Goal: Task Accomplishment & Management: Complete application form

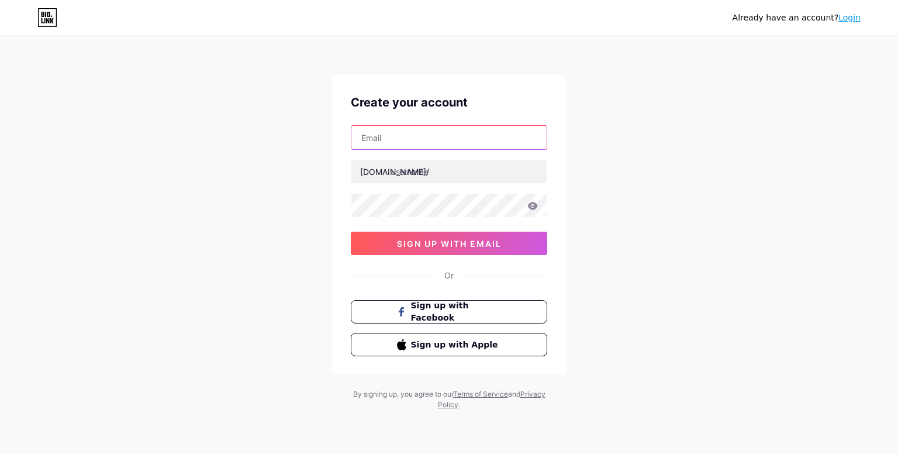
click at [437, 139] on input "text" at bounding box center [448, 137] width 195 height 23
type input "[EMAIL_ADDRESS][DOMAIN_NAME]"
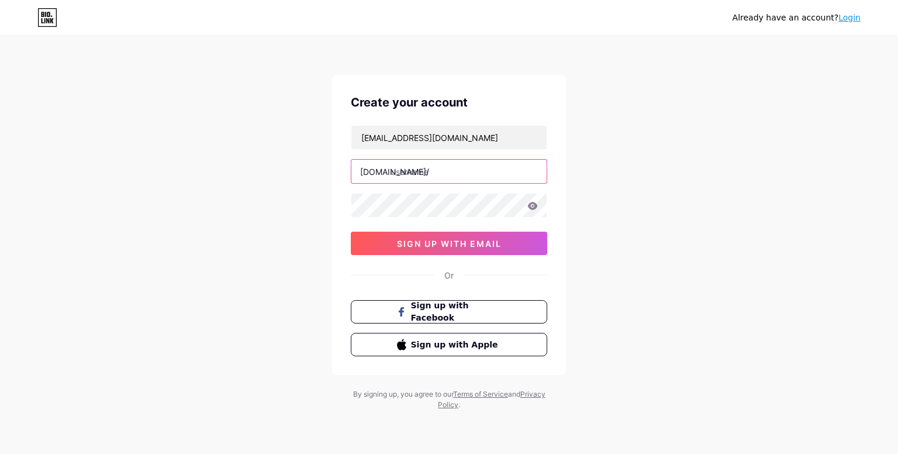
click at [435, 174] on input "text" at bounding box center [448, 171] width 195 height 23
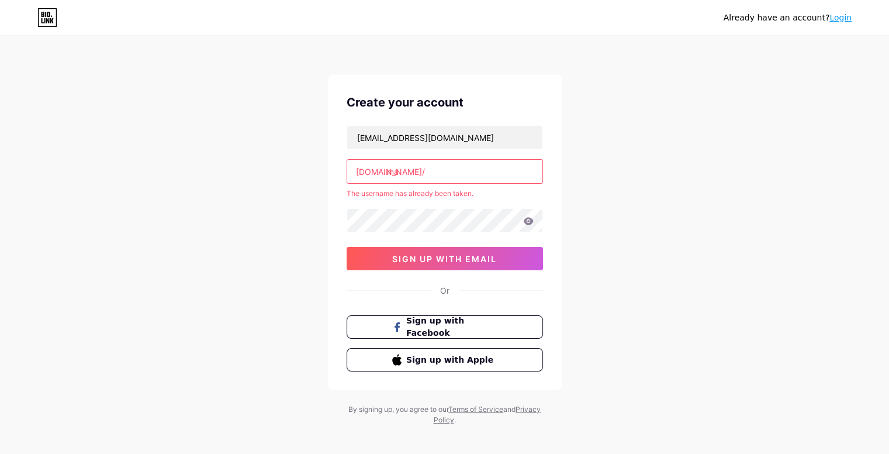
type input "m"
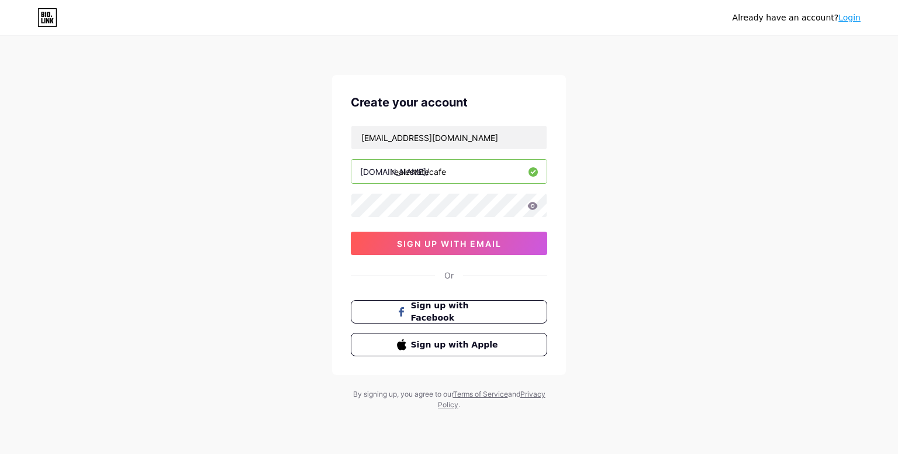
type input "realestatecafe"
click at [466, 240] on span "sign up with email" at bounding box center [449, 243] width 105 height 10
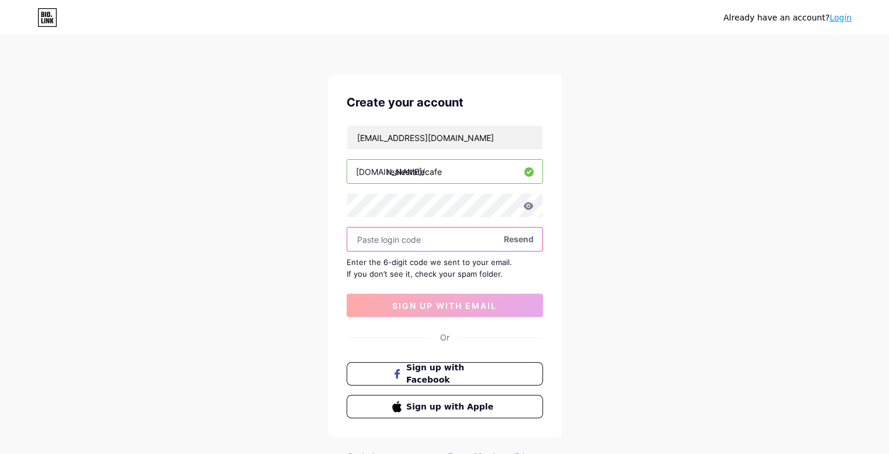
paste input "290929"
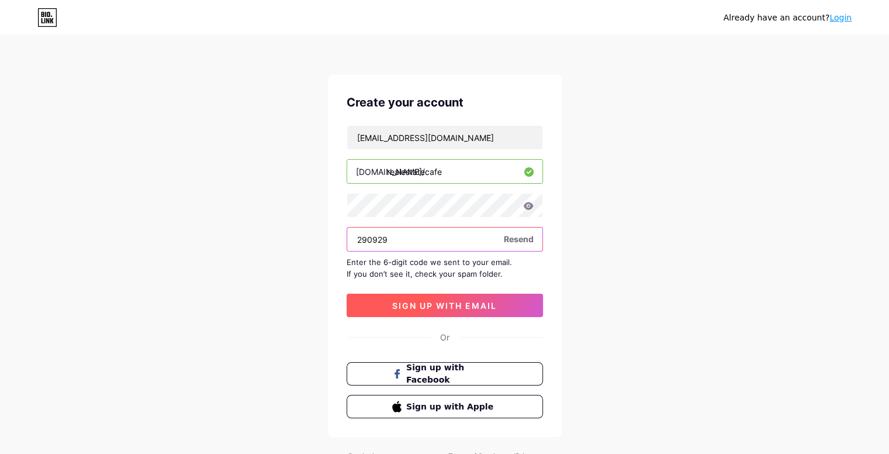
type input "290929"
click at [427, 302] on span "sign up with email" at bounding box center [444, 305] width 105 height 10
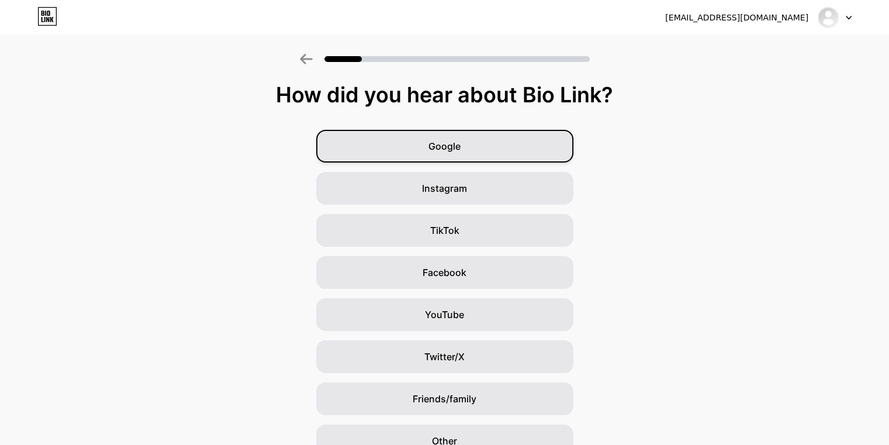
click at [454, 150] on span "Google" at bounding box center [444, 146] width 32 height 14
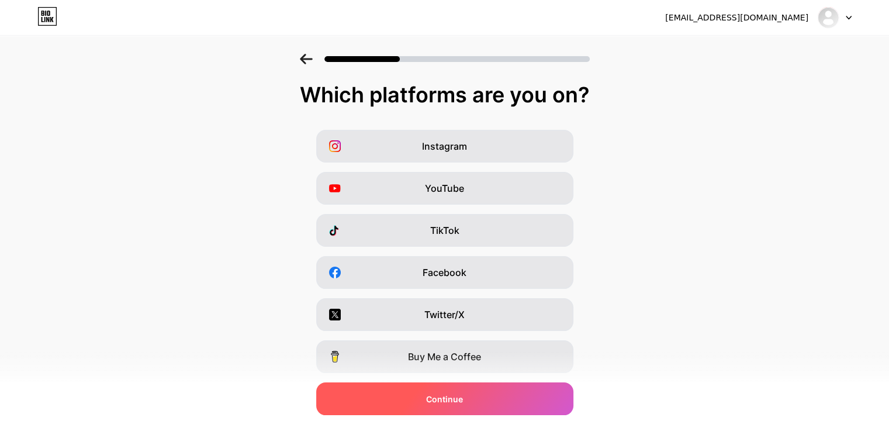
click at [437, 390] on div "Continue" at bounding box center [444, 398] width 257 height 33
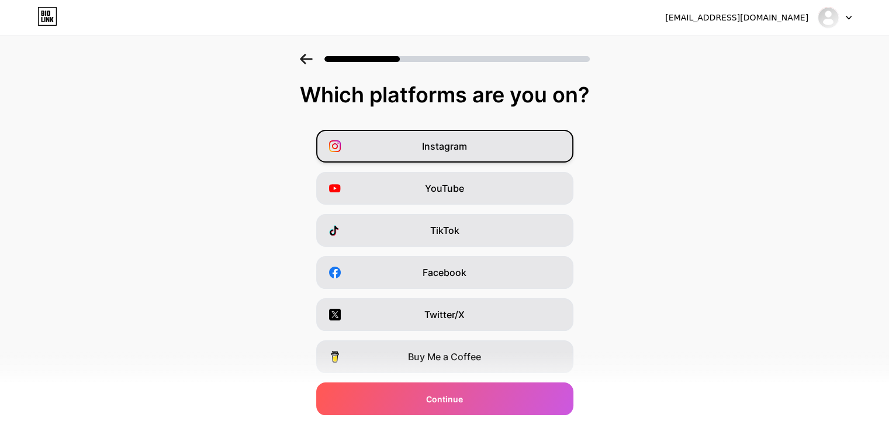
click at [519, 139] on div "Instagram" at bounding box center [444, 146] width 257 height 33
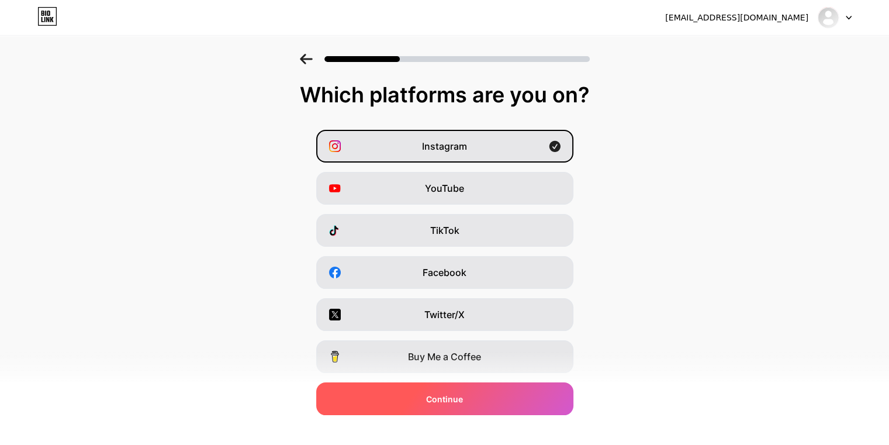
click at [475, 393] on div "Continue" at bounding box center [444, 398] width 257 height 33
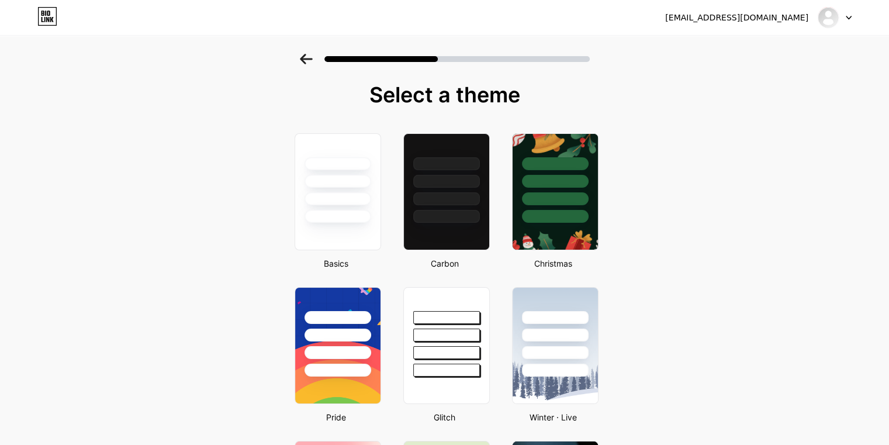
click at [361, 194] on div at bounding box center [338, 198] width 67 height 13
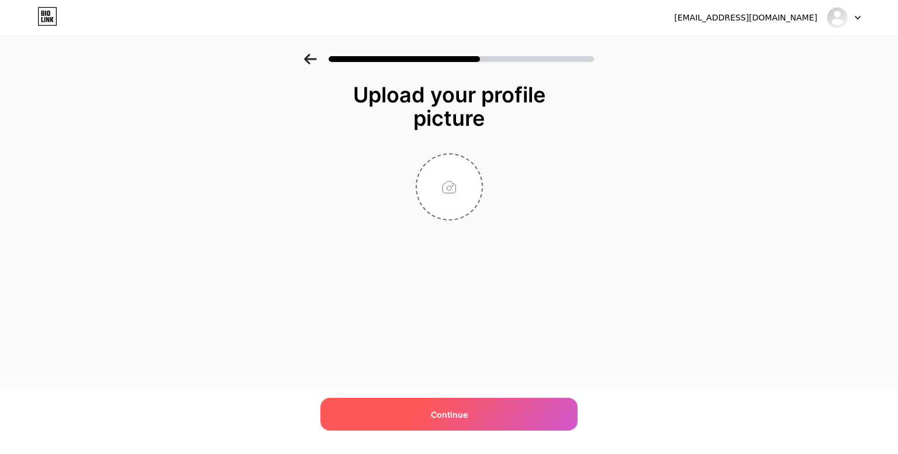
click at [494, 406] on div "Continue" at bounding box center [448, 413] width 257 height 33
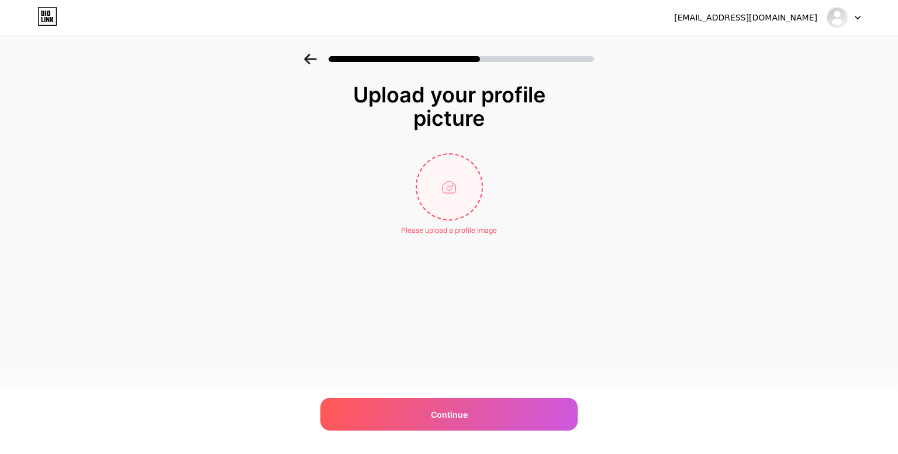
click at [467, 193] on input "file" at bounding box center [449, 186] width 65 height 65
type input "C:\fakepath\vecteezy_asian-woman-in-orange-blouse-and-skirt-standing-in-an_5077…"
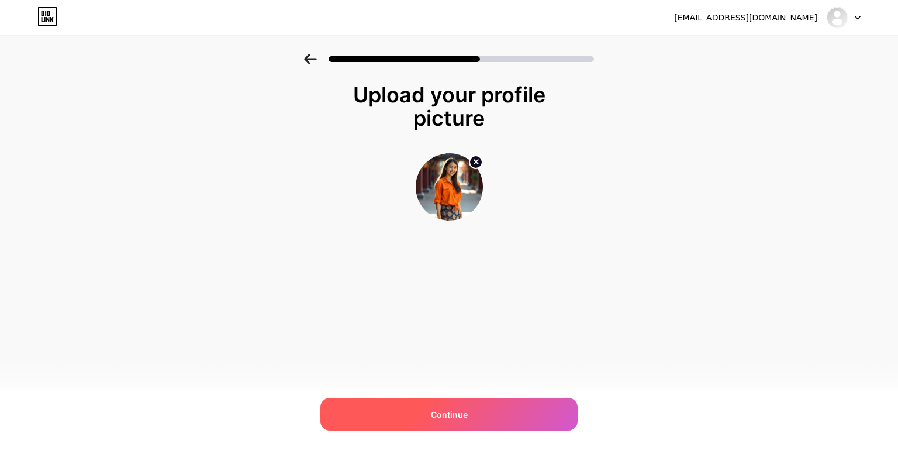
click at [503, 415] on div "Continue" at bounding box center [448, 413] width 257 height 33
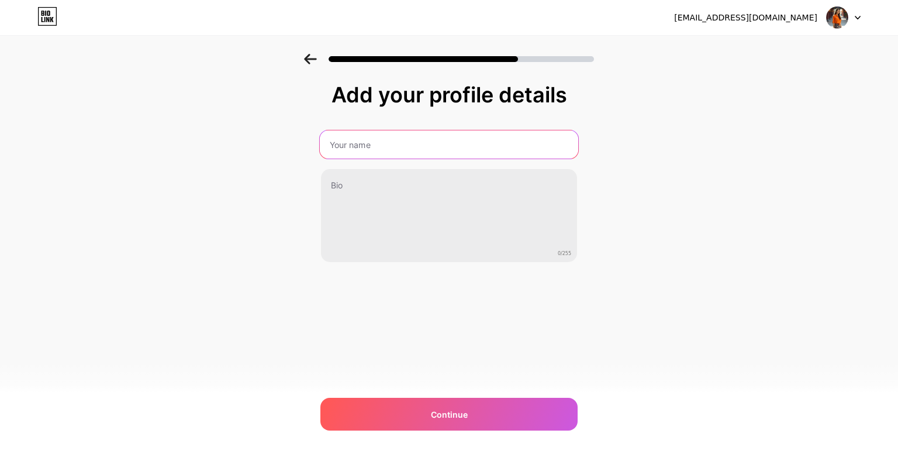
click at [462, 142] on input "text" at bounding box center [449, 144] width 258 height 28
type input "Puja"
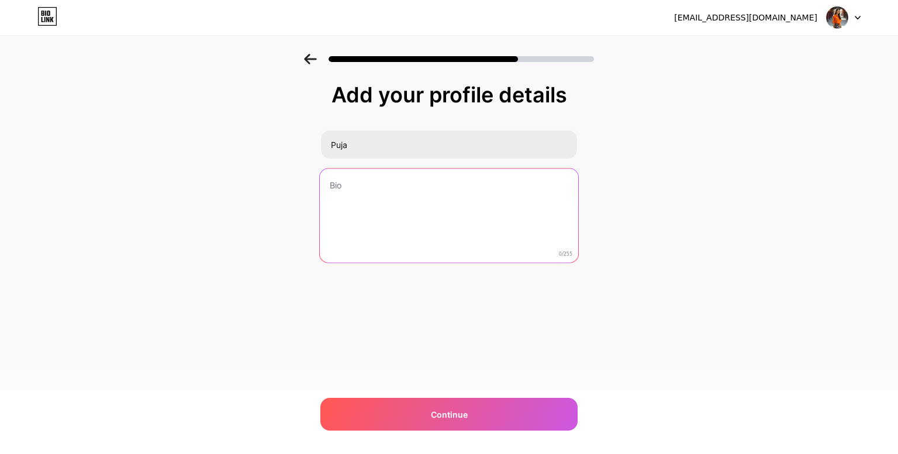
click at [421, 199] on textarea at bounding box center [449, 215] width 258 height 95
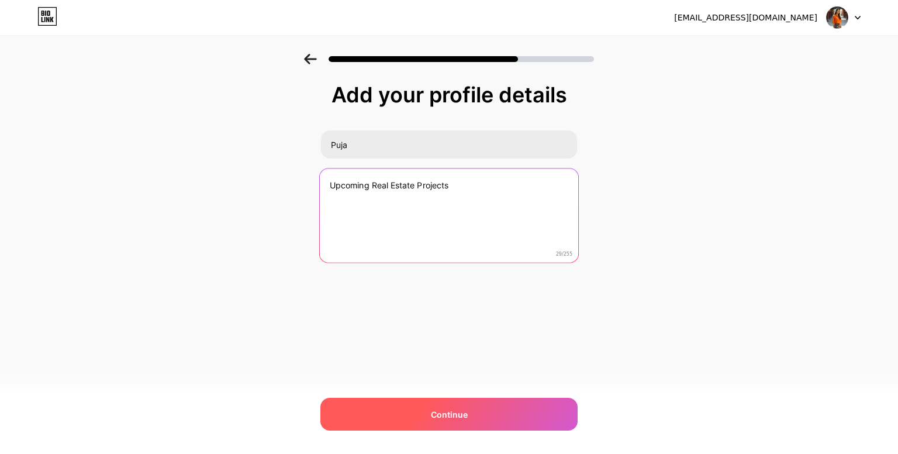
type textarea "Upcoming Real Estate Projects"
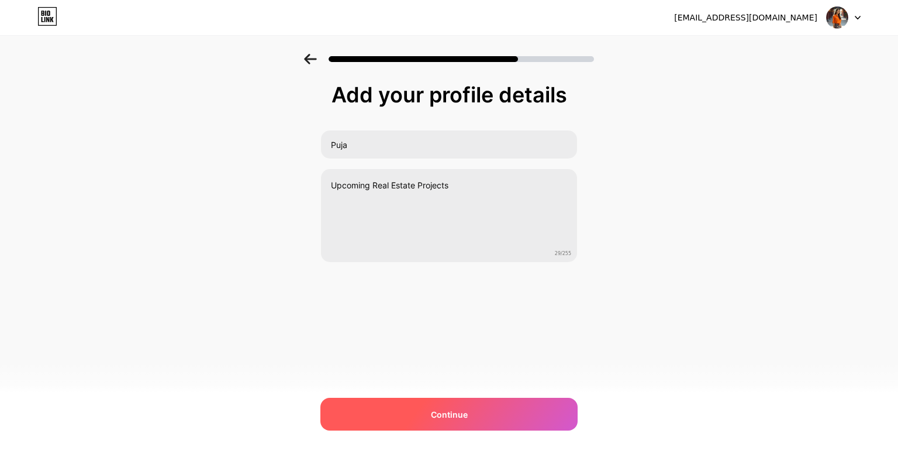
click at [447, 418] on span "Continue" at bounding box center [449, 414] width 37 height 12
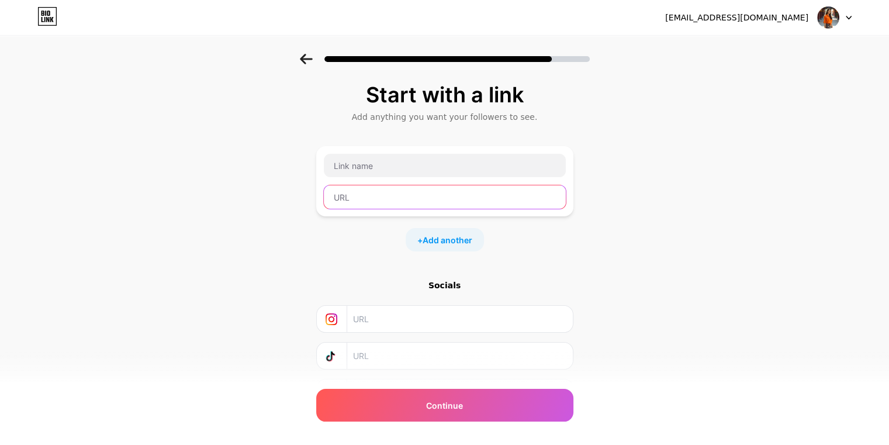
click at [458, 199] on input "text" at bounding box center [445, 196] width 242 height 23
paste input "[URL][DOMAIN_NAME]"
type input "[URL][DOMAIN_NAME]"
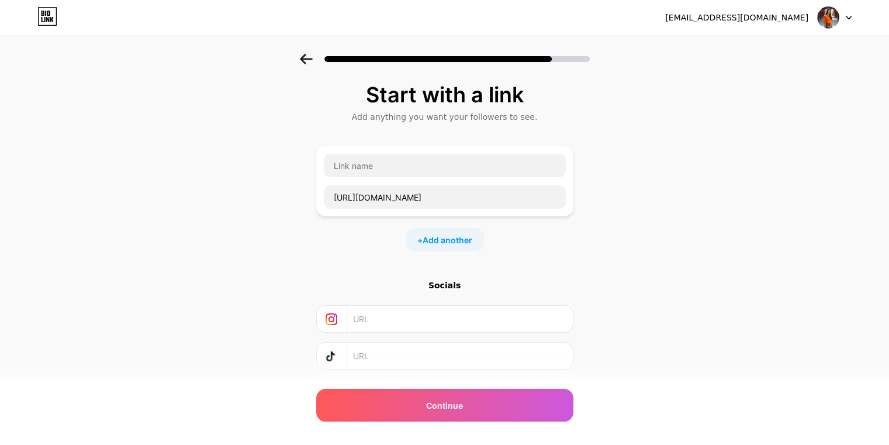
click at [378, 177] on div at bounding box center [444, 165] width 243 height 25
click at [358, 165] on input "text" at bounding box center [445, 165] width 242 height 23
paste input "Mahindra Lifespaces Whitefield [GEOGRAPHIC_DATA]"
type input "Mahindra Lifespaces Whitefield [GEOGRAPHIC_DATA]"
click at [417, 314] on input "text" at bounding box center [459, 319] width 212 height 26
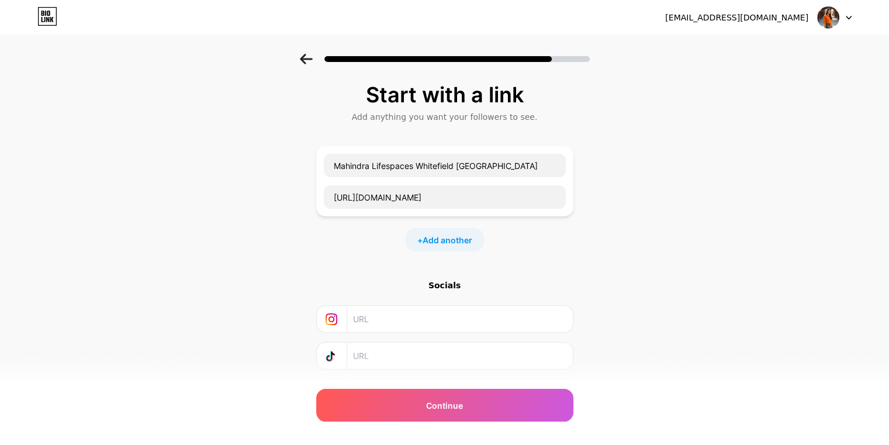
paste input "[URL][DOMAIN_NAME]"
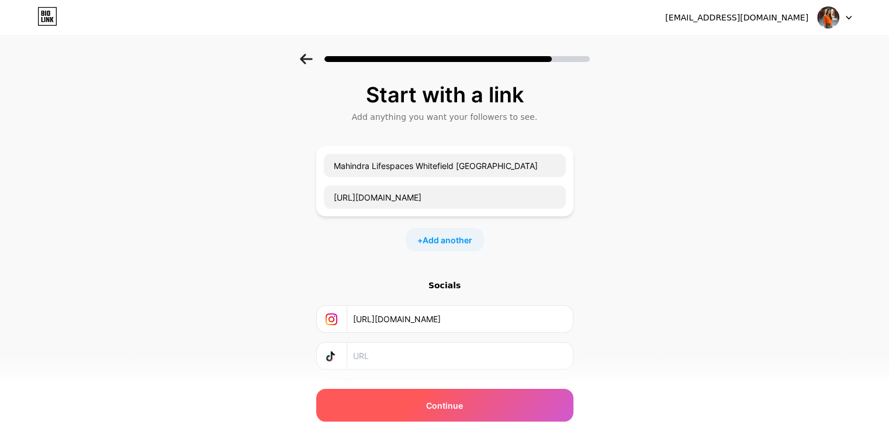
type input "[URL][DOMAIN_NAME]"
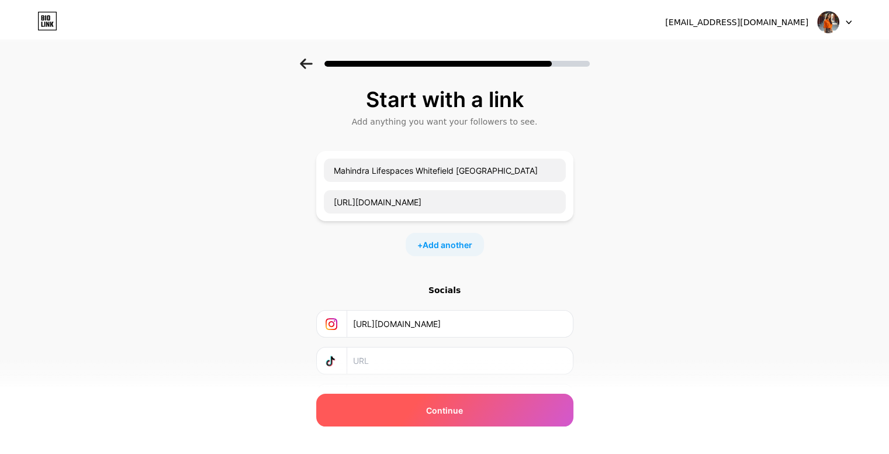
scroll to position [0, 0]
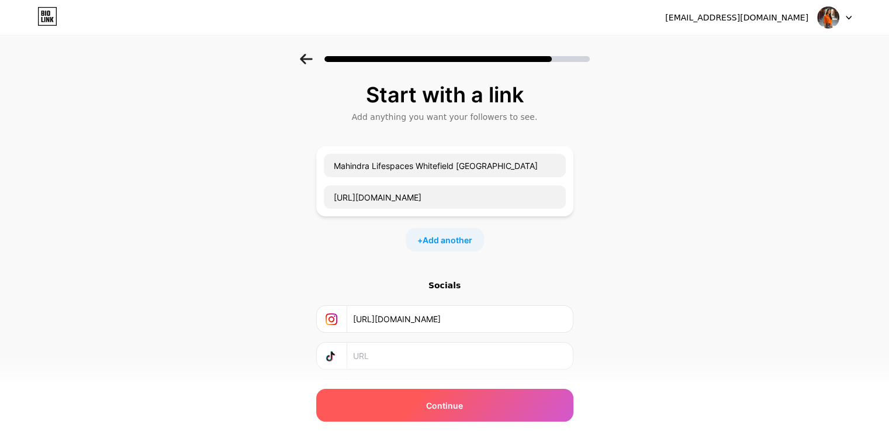
click at [456, 412] on div "Continue" at bounding box center [444, 405] width 257 height 33
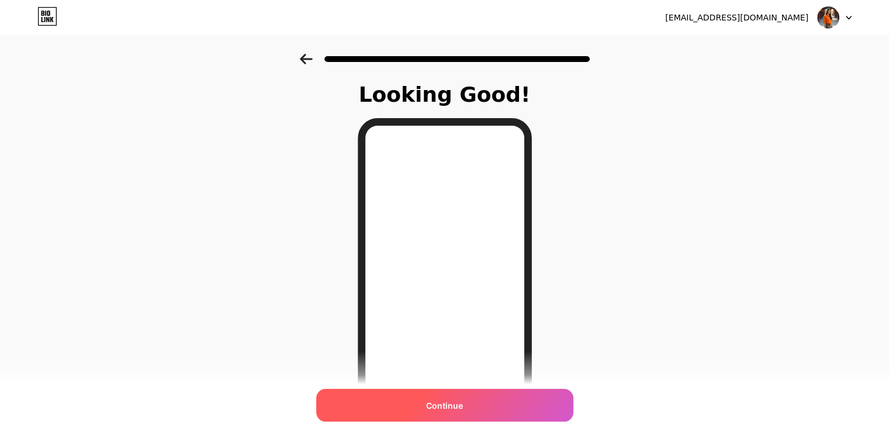
click at [523, 399] on div "Continue" at bounding box center [444, 405] width 257 height 33
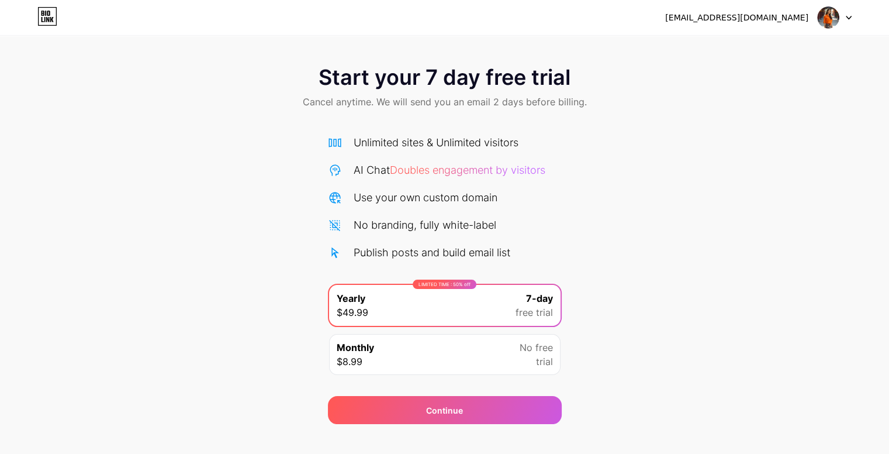
scroll to position [16, 0]
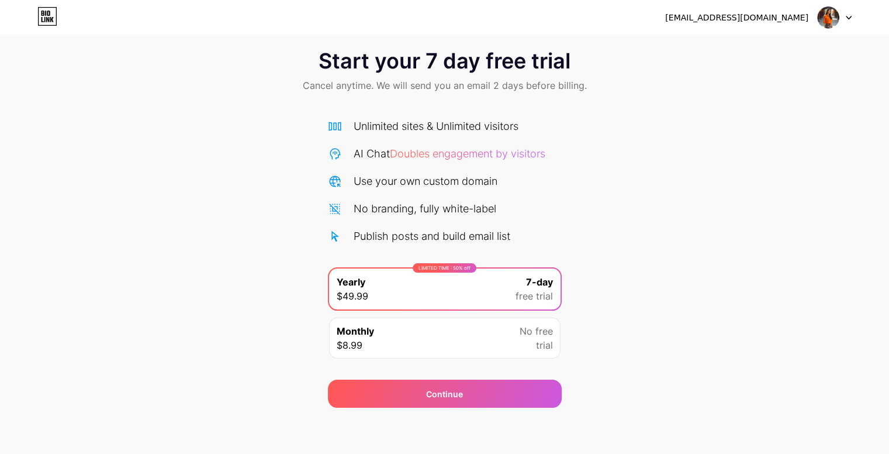
click at [511, 349] on div "Monthly $8.99 No free trial" at bounding box center [444, 337] width 231 height 41
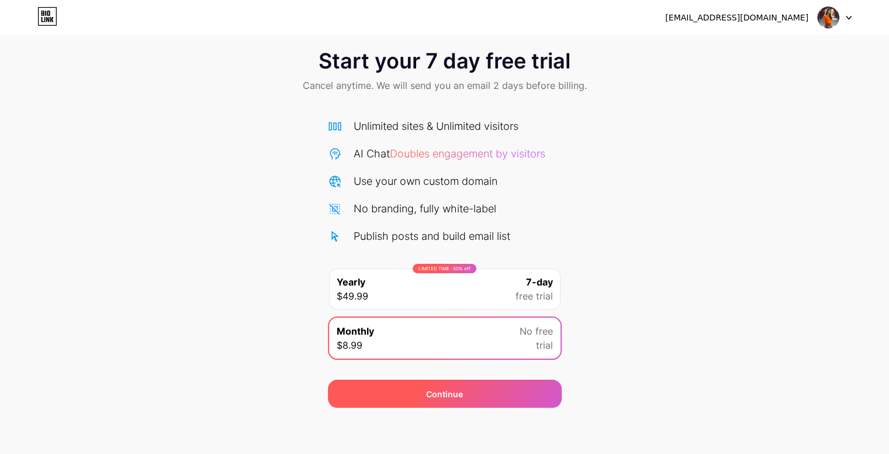
click at [475, 391] on div "Continue" at bounding box center [445, 393] width 234 height 28
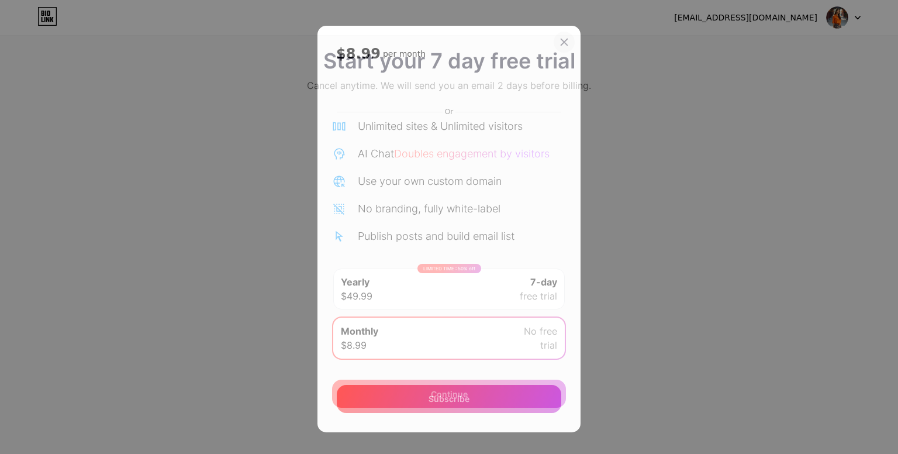
click at [564, 43] on icon at bounding box center [563, 41] width 9 height 9
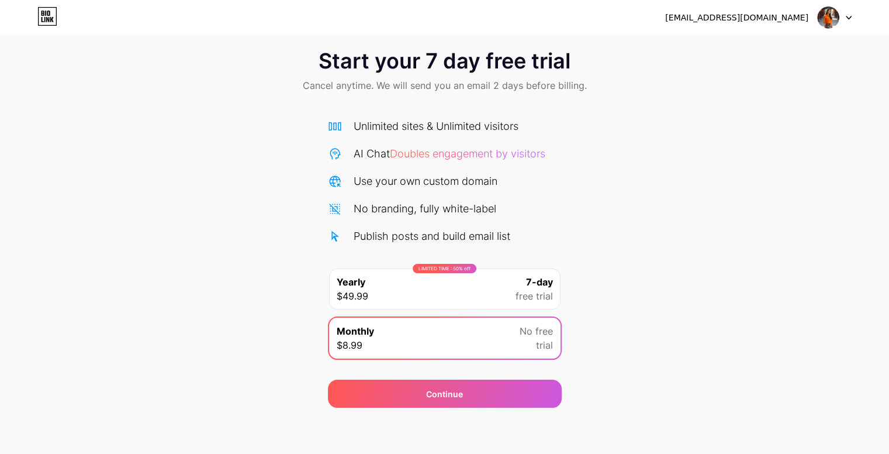
click at [829, 24] on img at bounding box center [828, 17] width 22 height 22
click at [708, 16] on div "[EMAIL_ADDRESS][DOMAIN_NAME]" at bounding box center [736, 18] width 143 height 12
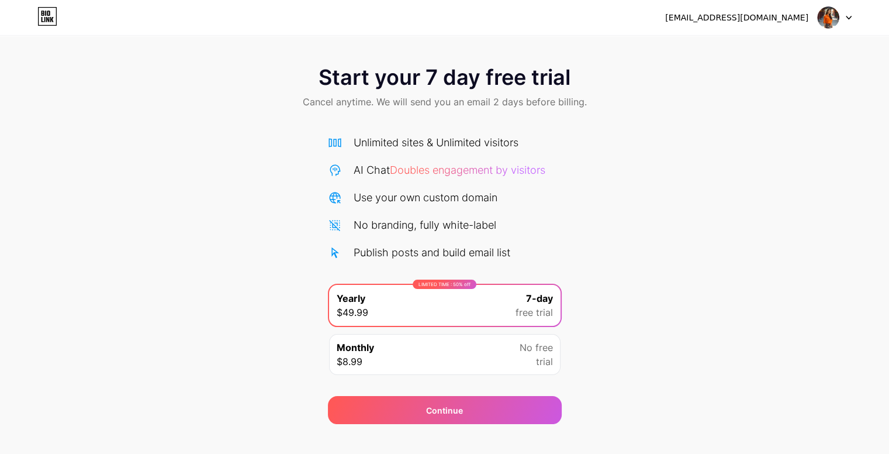
scroll to position [16, 0]
